Goal: Information Seeking & Learning: Learn about a topic

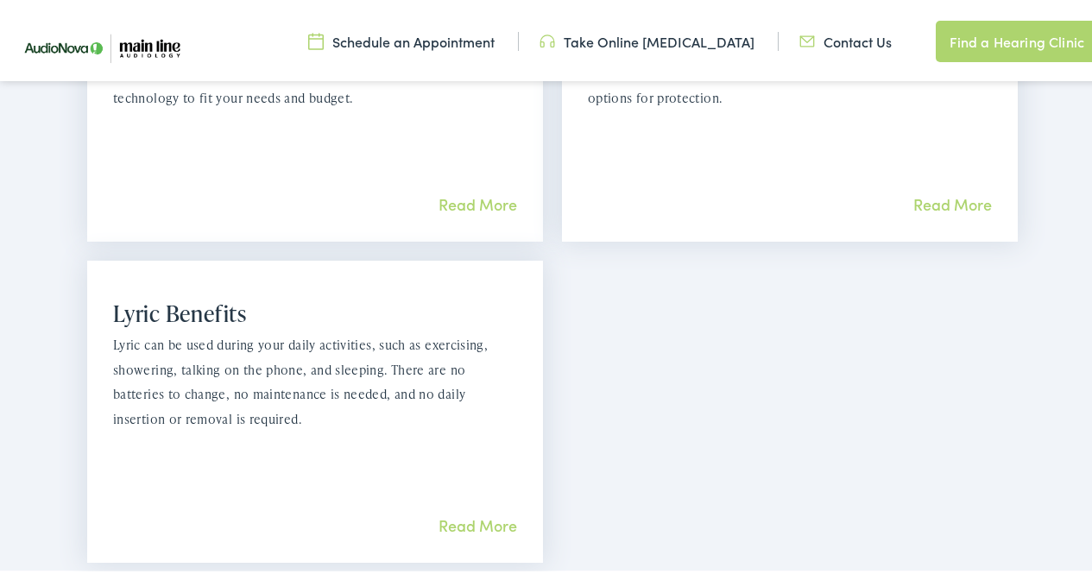
scroll to position [1795, 0]
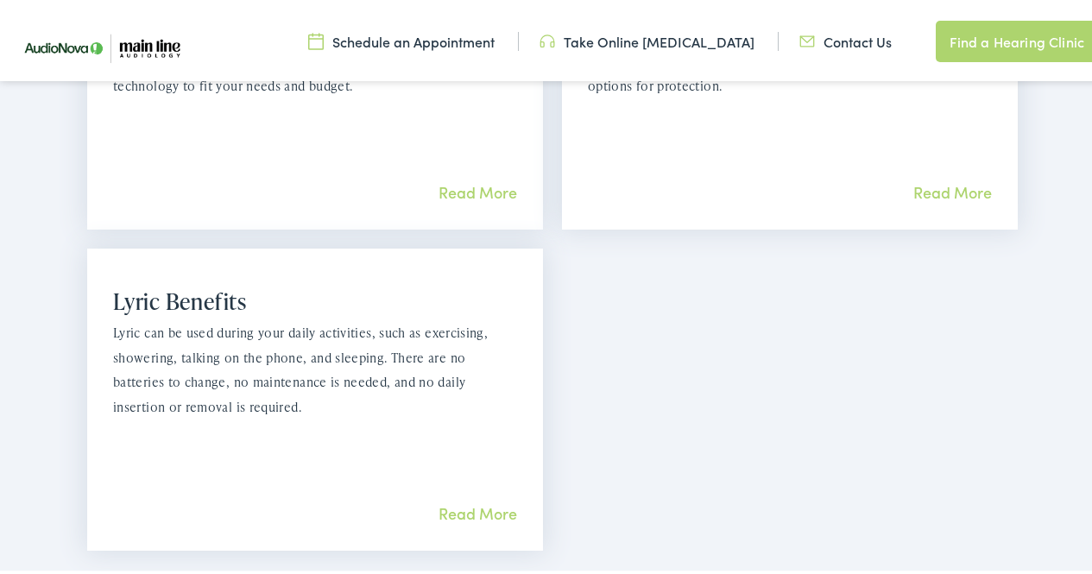
click at [451, 499] on link "Read More" at bounding box center [477, 510] width 79 height 22
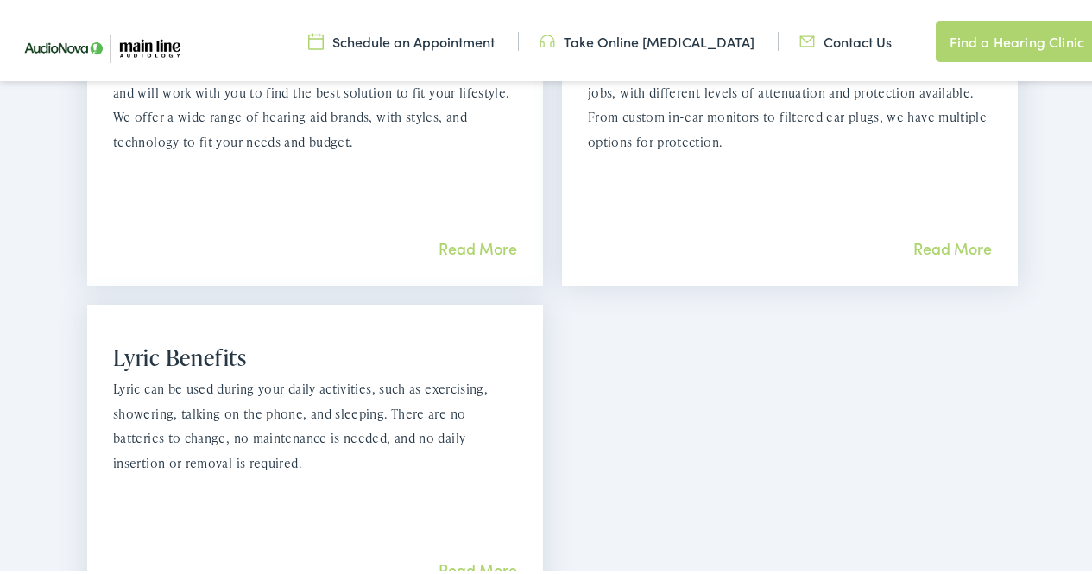
scroll to position [1749, 0]
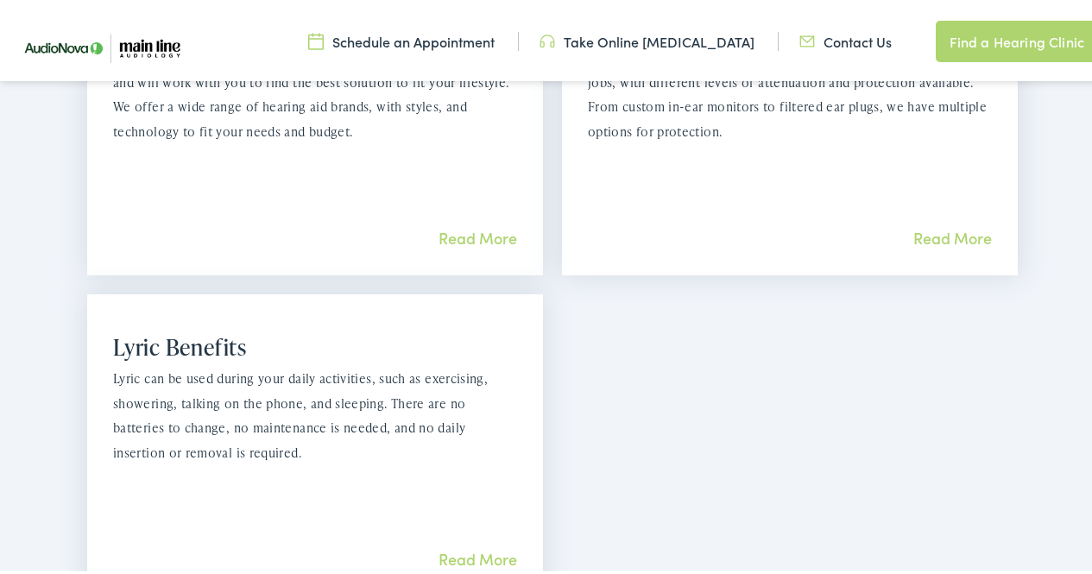
click at [480, 224] on link "Read More" at bounding box center [477, 235] width 79 height 22
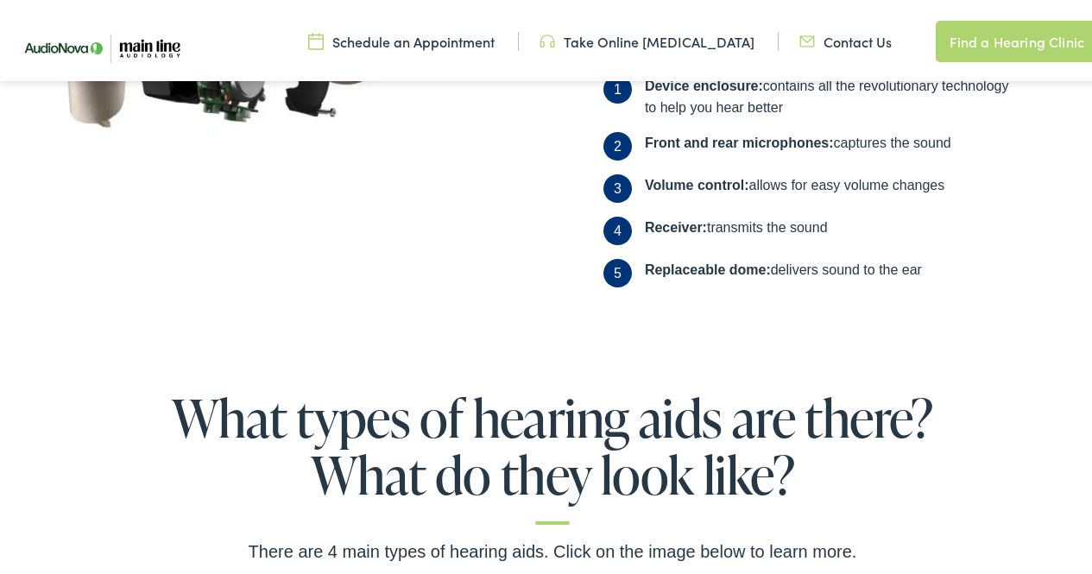
scroll to position [863, 0]
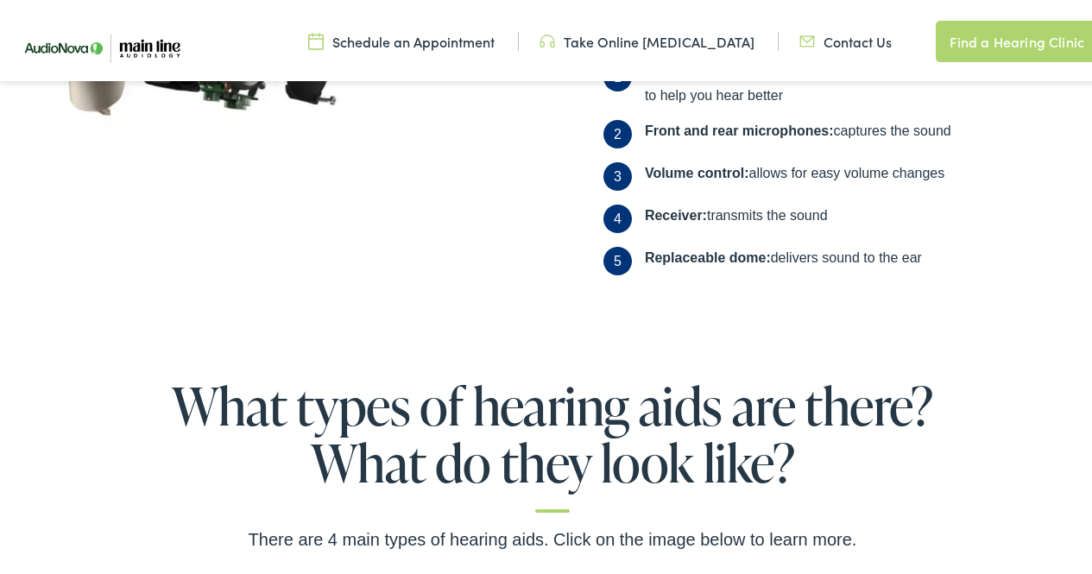
click at [1091, 569] on div "What types of hearing aids are there? What do they look like? There are 4 main …" at bounding box center [552, 505] width 1105 height 262
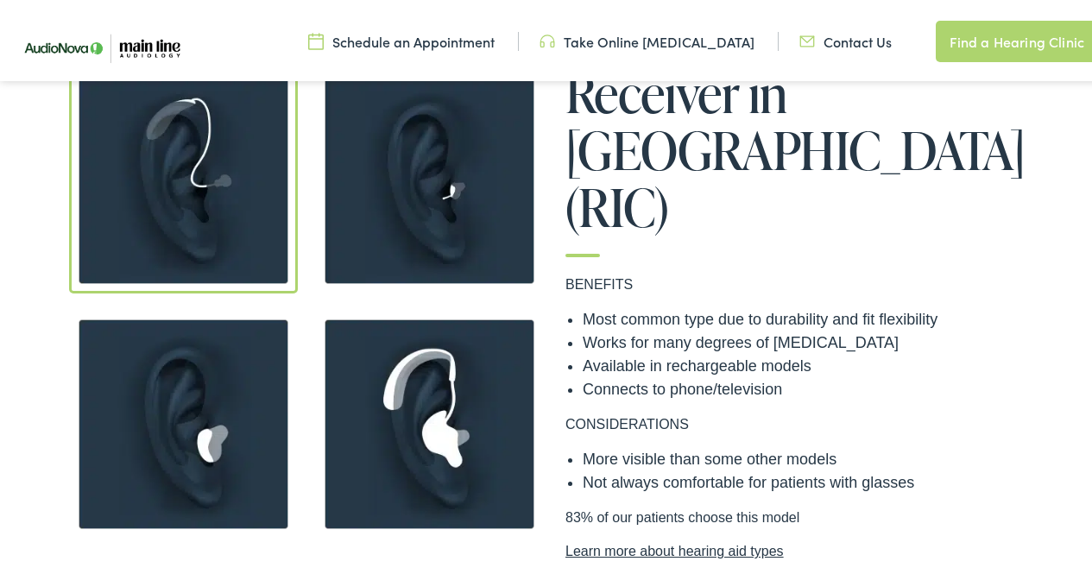
scroll to position [1403, 0]
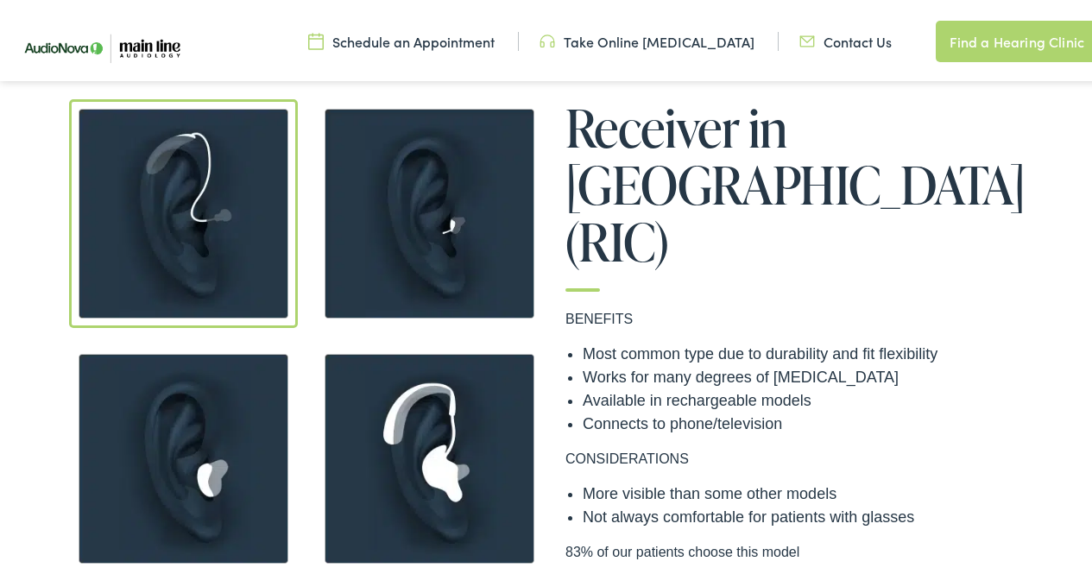
click at [646, 572] on link "Learn more about hearing aid types" at bounding box center [798, 582] width 466 height 21
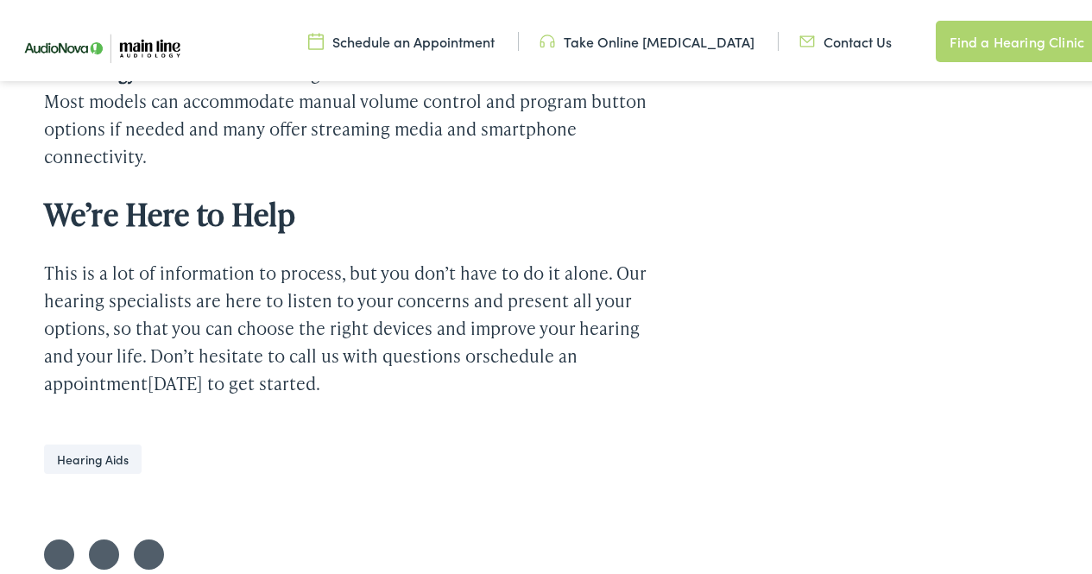
scroll to position [5604, 0]
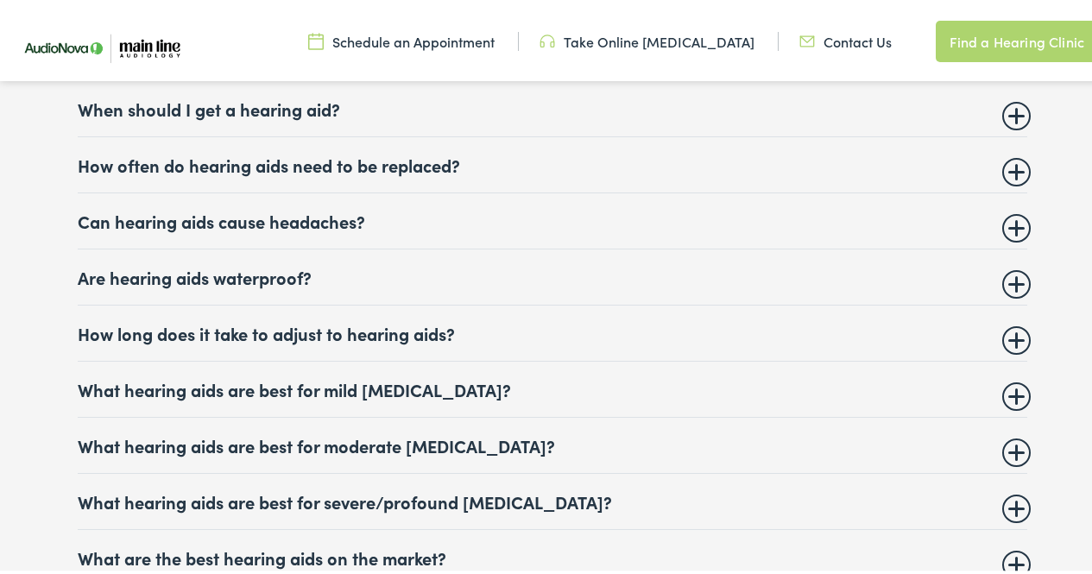
scroll to position [6890, 0]
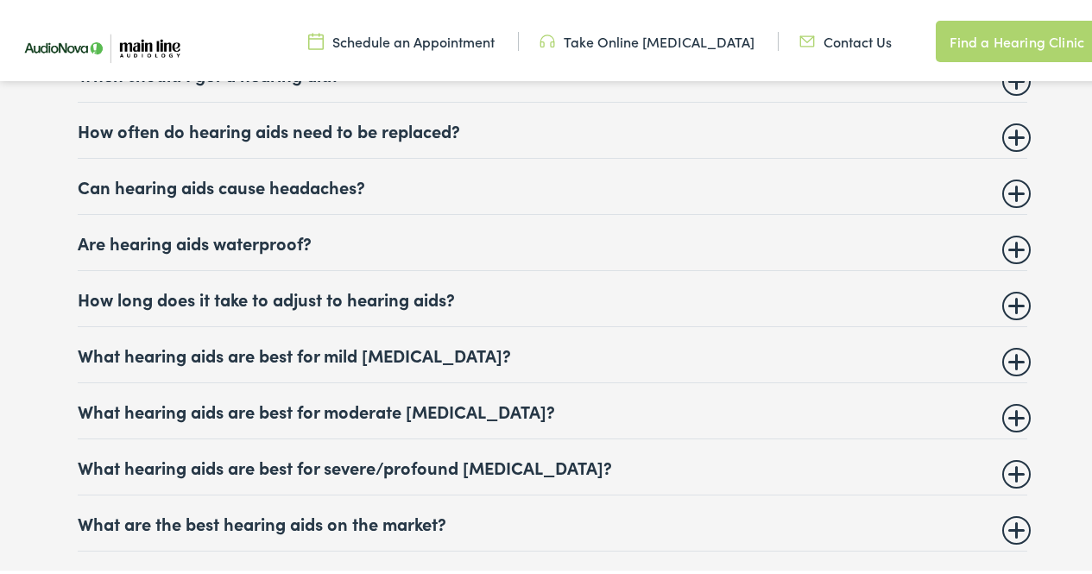
click at [1010, 458] on summary "What hearing aids are best for severe/profound [MEDICAL_DATA]?" at bounding box center [552, 463] width 949 height 21
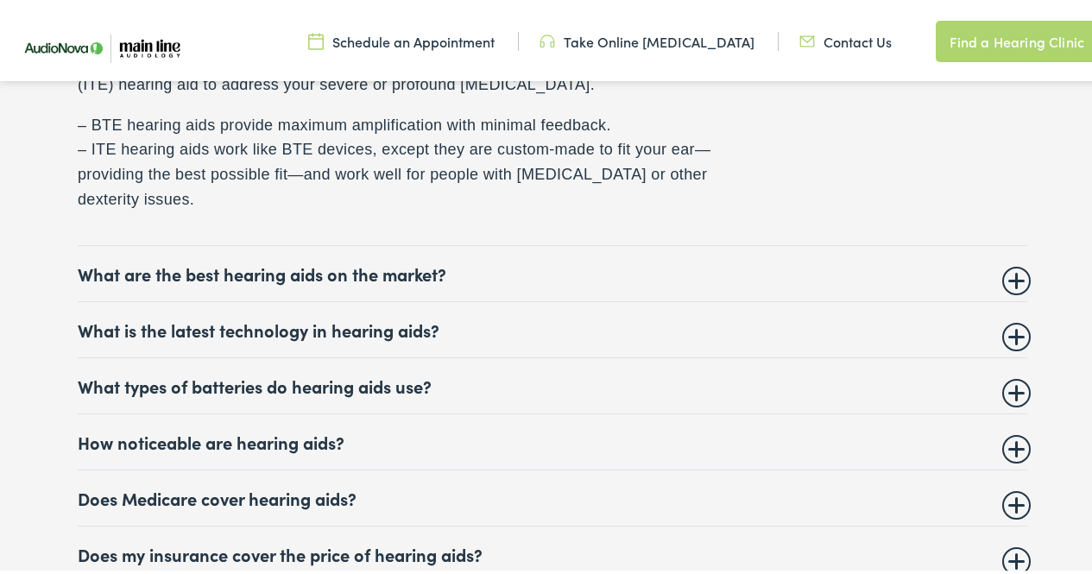
scroll to position [7373, 0]
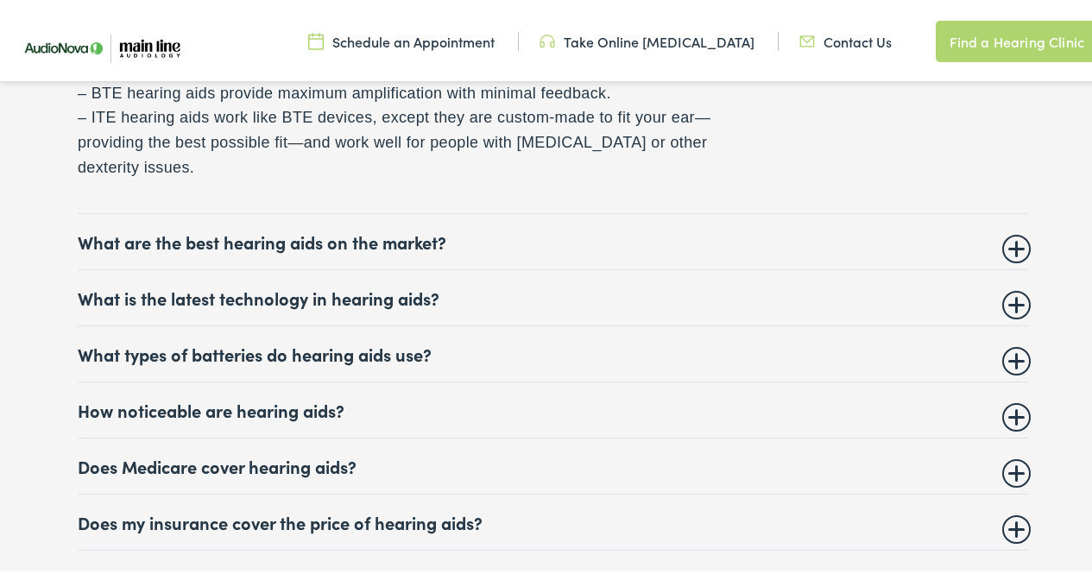
click at [1011, 458] on summary "Does Medicare cover hearing aids?" at bounding box center [552, 462] width 949 height 21
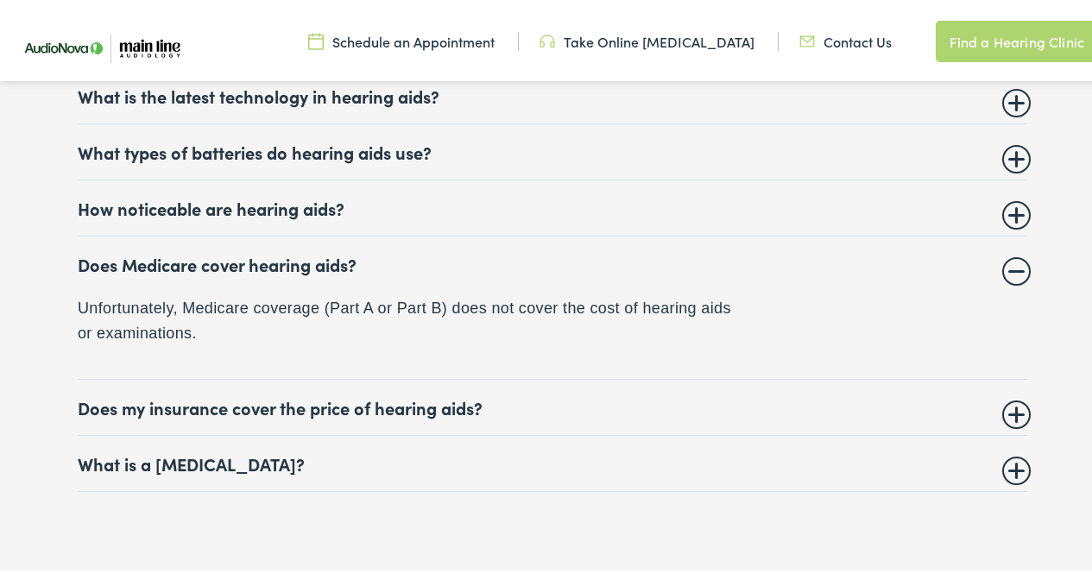
scroll to position [7351, 0]
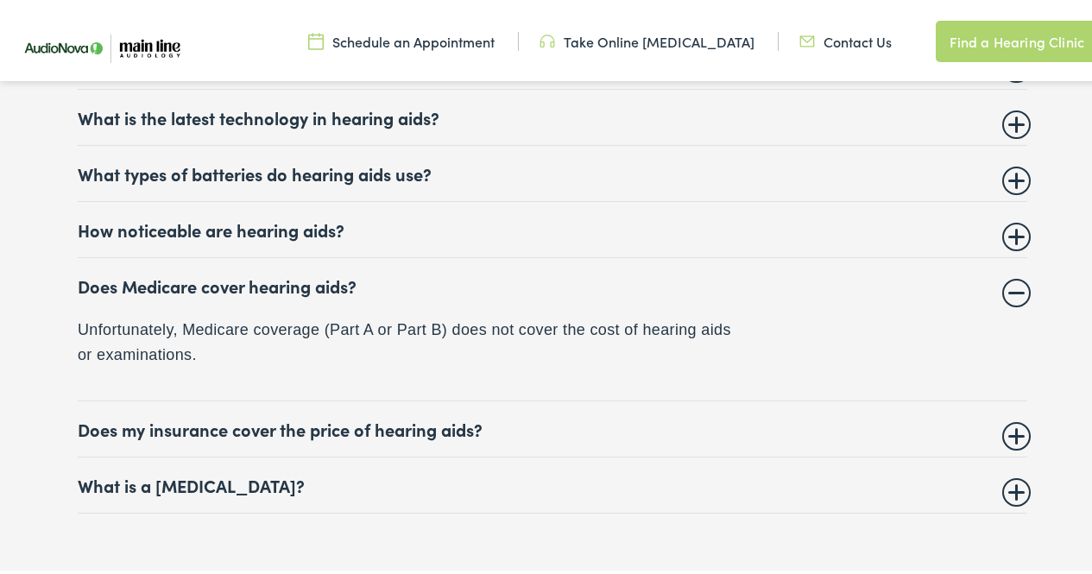
click at [1013, 421] on summary "Does my insurance cover the price of hearing aids?" at bounding box center [552, 425] width 949 height 21
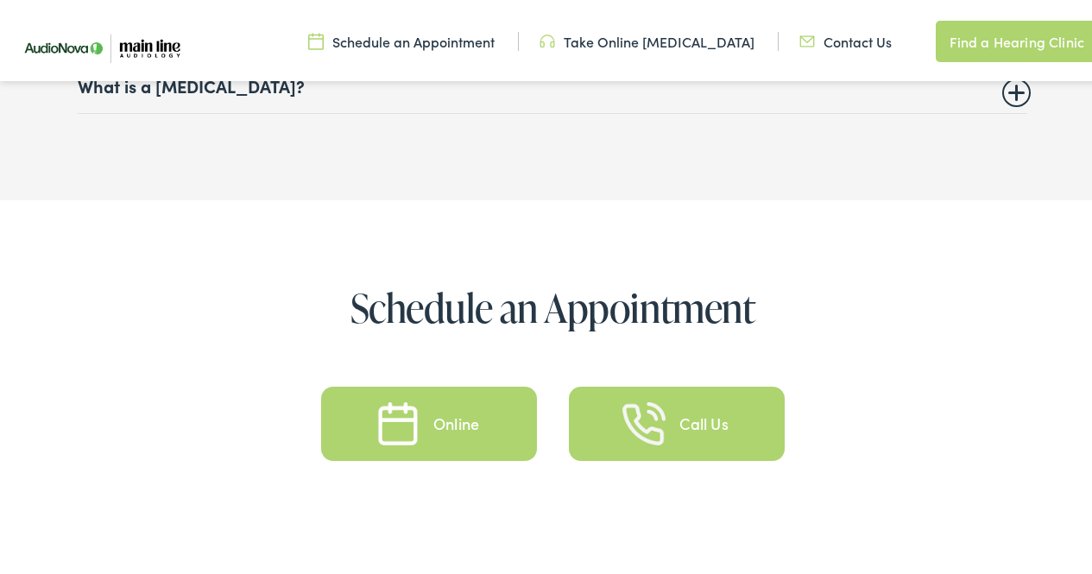
scroll to position [7835, 0]
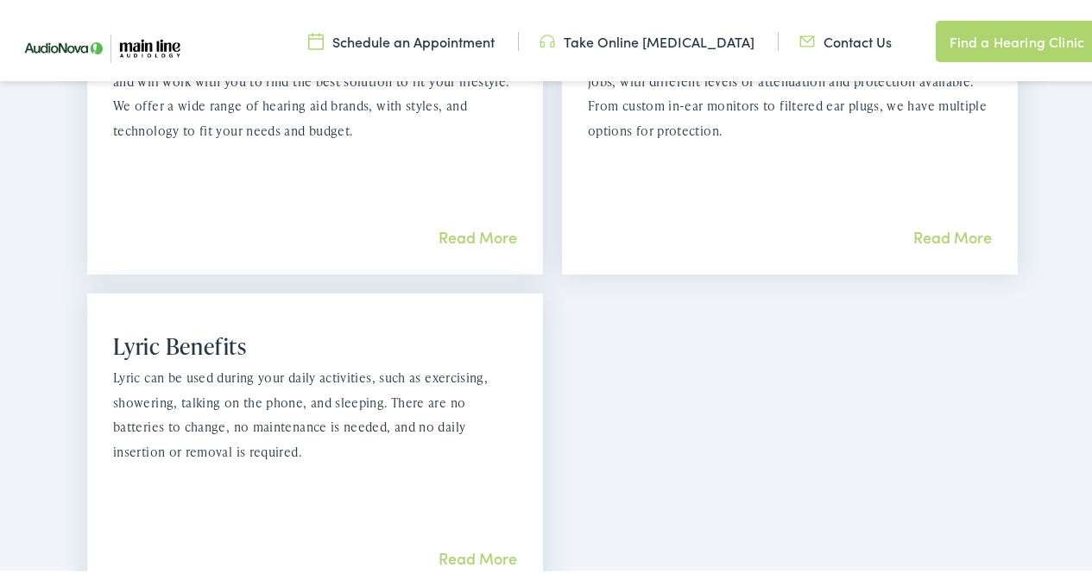
scroll to position [1749, 0]
click at [453, 545] on link "Read More" at bounding box center [477, 556] width 79 height 22
